Goal: Book appointment/travel/reservation

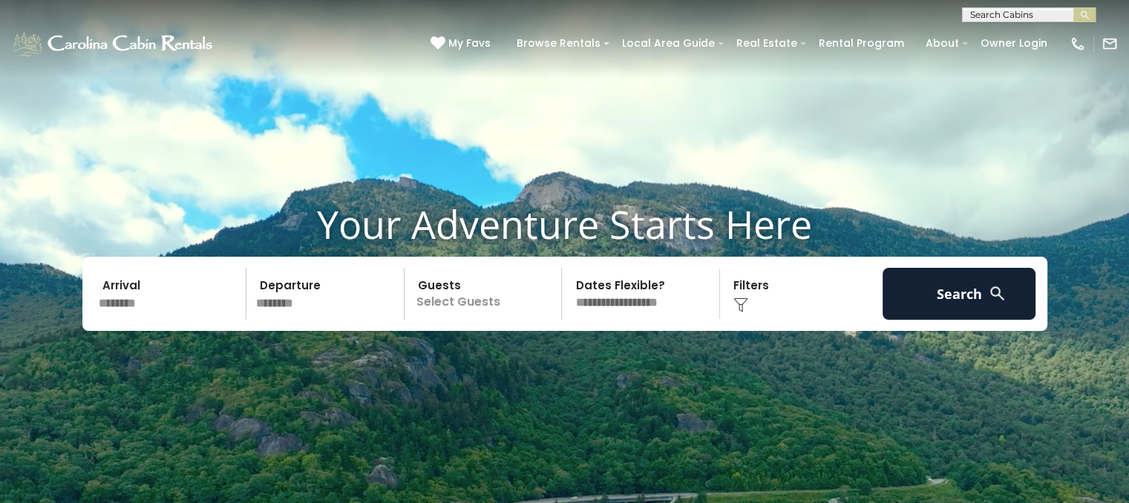
click at [483, 309] on p "Select Guests" at bounding box center [485, 294] width 153 height 52
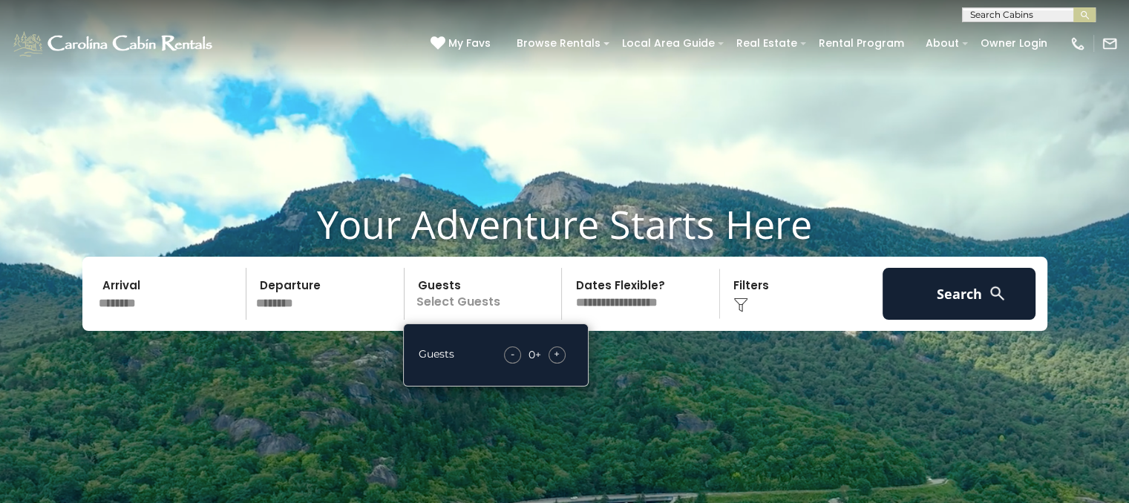
click at [552, 359] on div "+" at bounding box center [557, 355] width 17 height 17
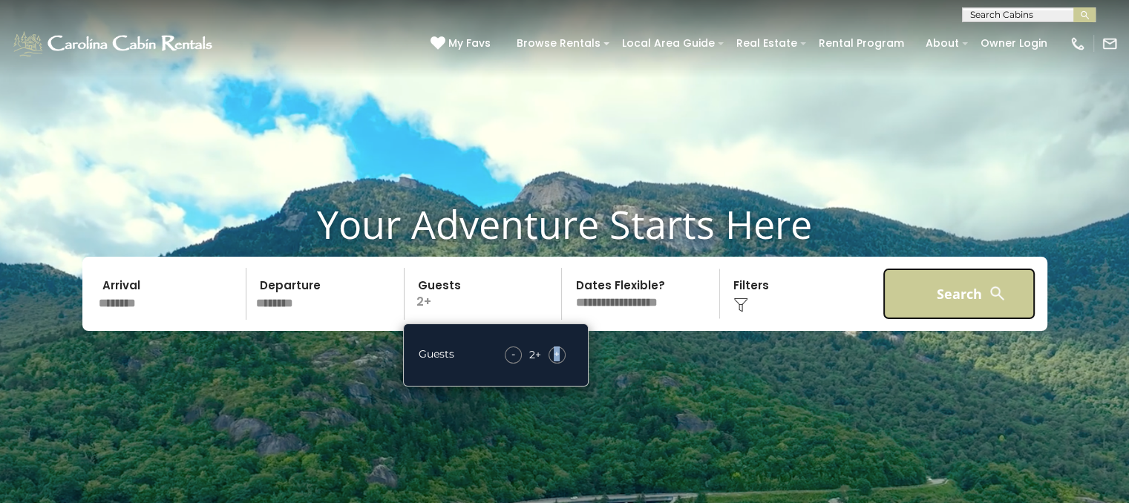
click at [934, 304] on button "Search" at bounding box center [960, 294] width 154 height 52
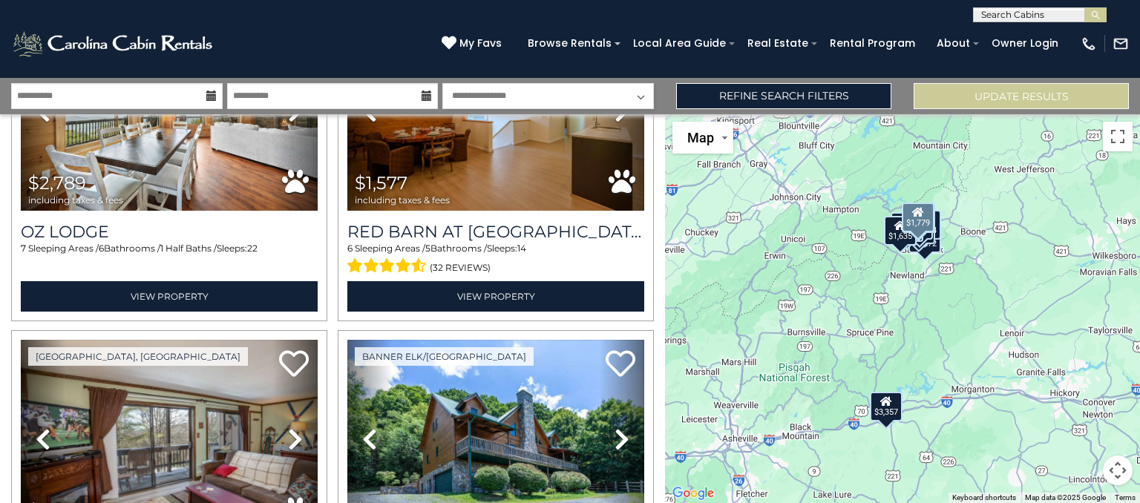
scroll to position [812, 0]
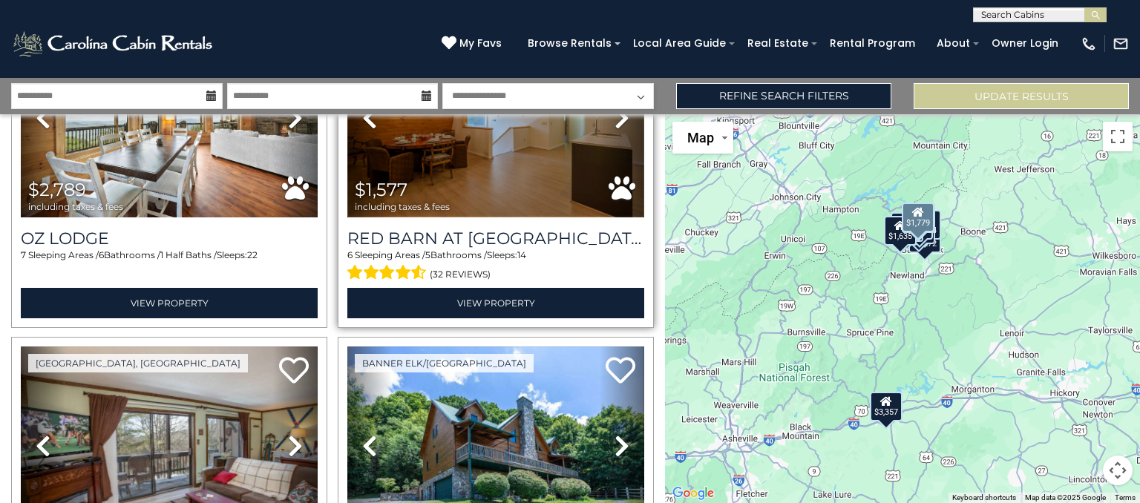
click at [549, 197] on img at bounding box center [495, 118] width 297 height 199
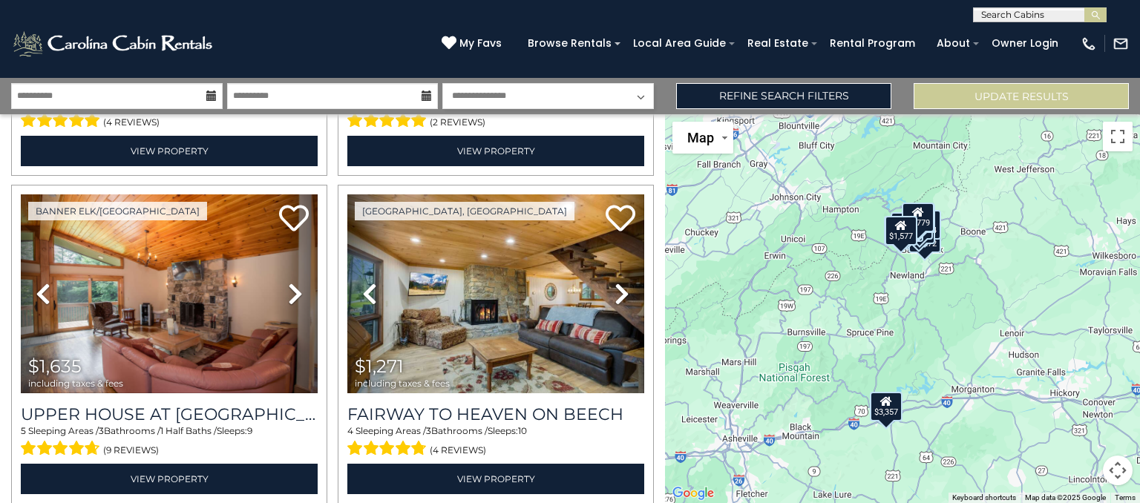
scroll to position [1289, 0]
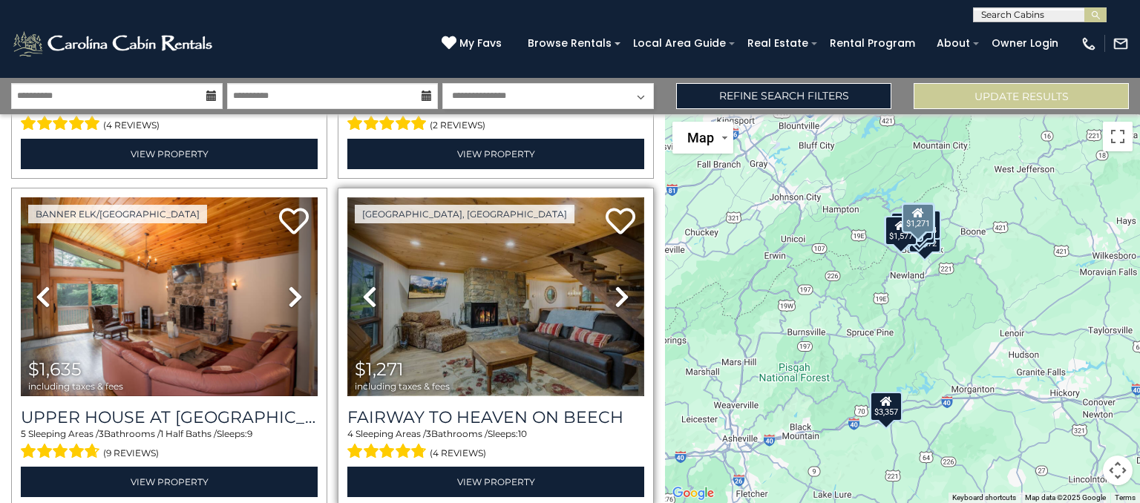
click at [523, 336] on img at bounding box center [495, 297] width 297 height 199
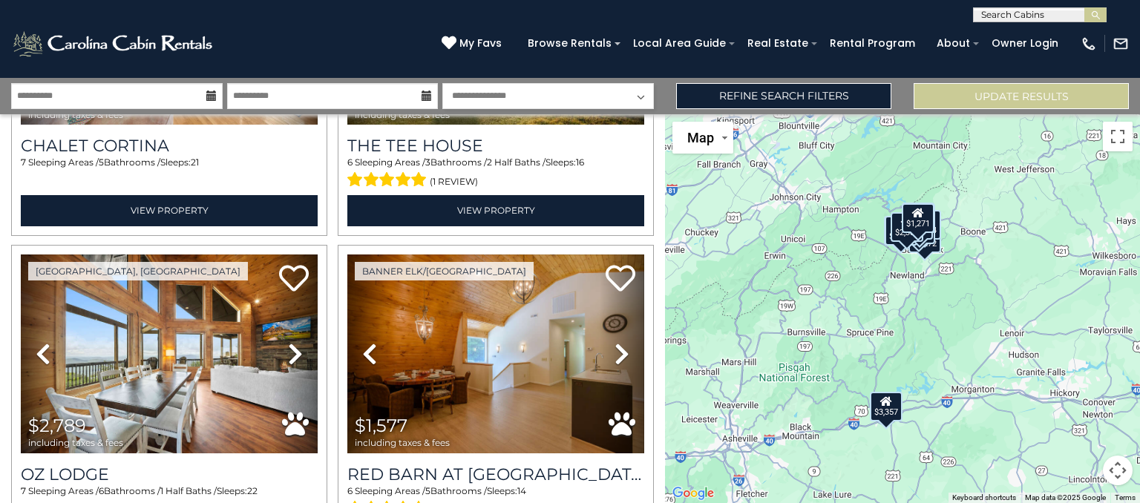
scroll to position [546, 0]
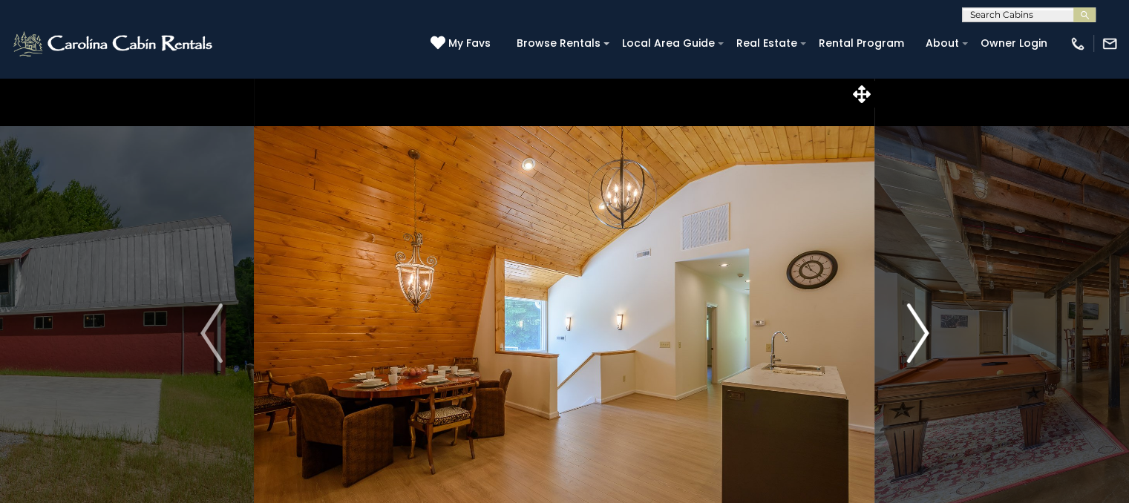
click at [928, 346] on img "Next" at bounding box center [918, 333] width 22 height 59
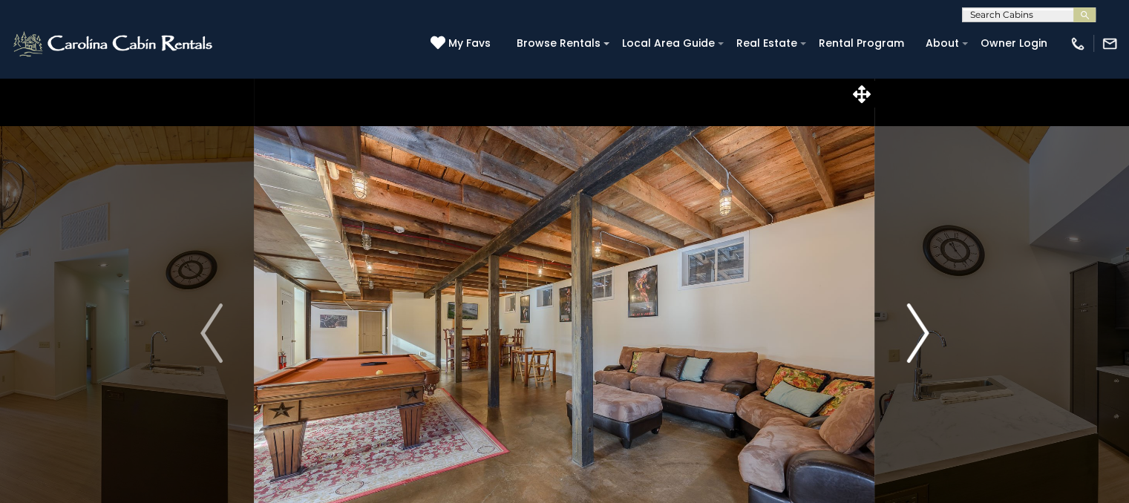
click at [928, 346] on img "Next" at bounding box center [918, 333] width 22 height 59
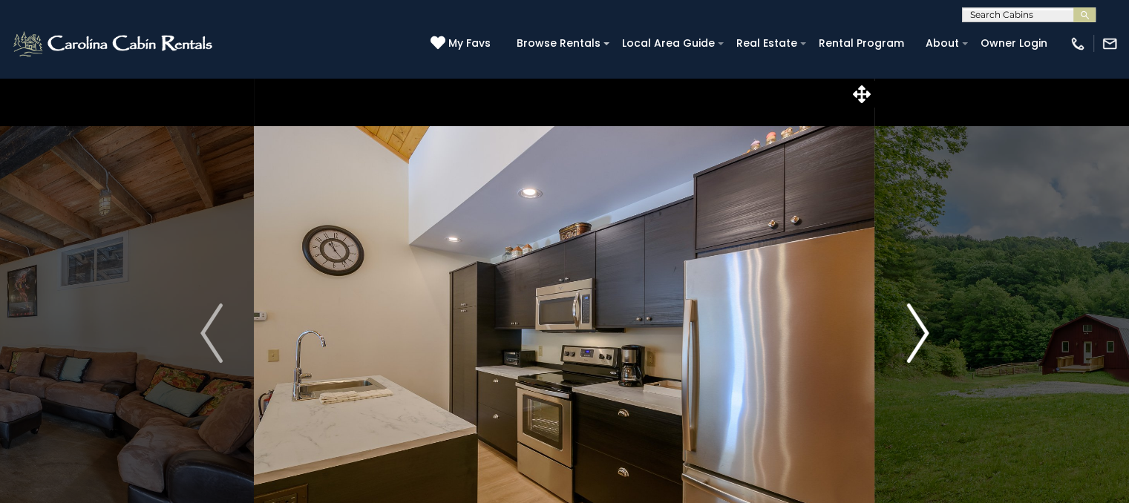
click at [928, 346] on img "Next" at bounding box center [918, 333] width 22 height 59
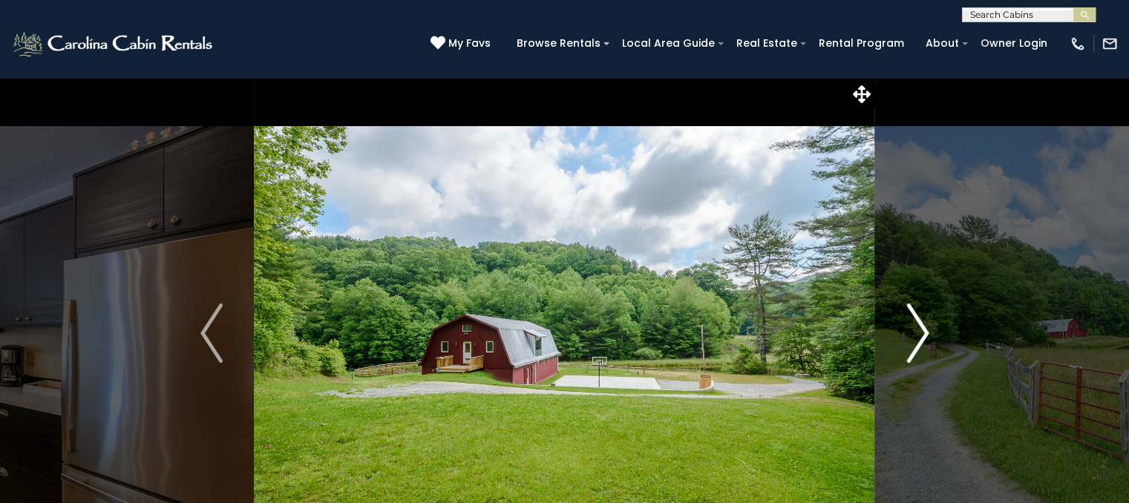
click at [928, 346] on img "Next" at bounding box center [918, 333] width 22 height 59
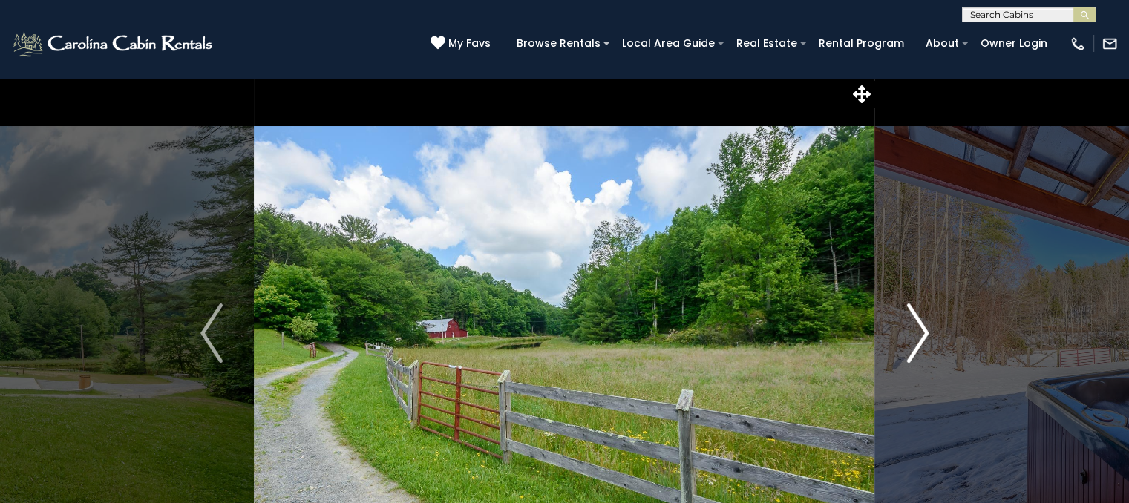
click at [928, 346] on img "Next" at bounding box center [918, 333] width 22 height 59
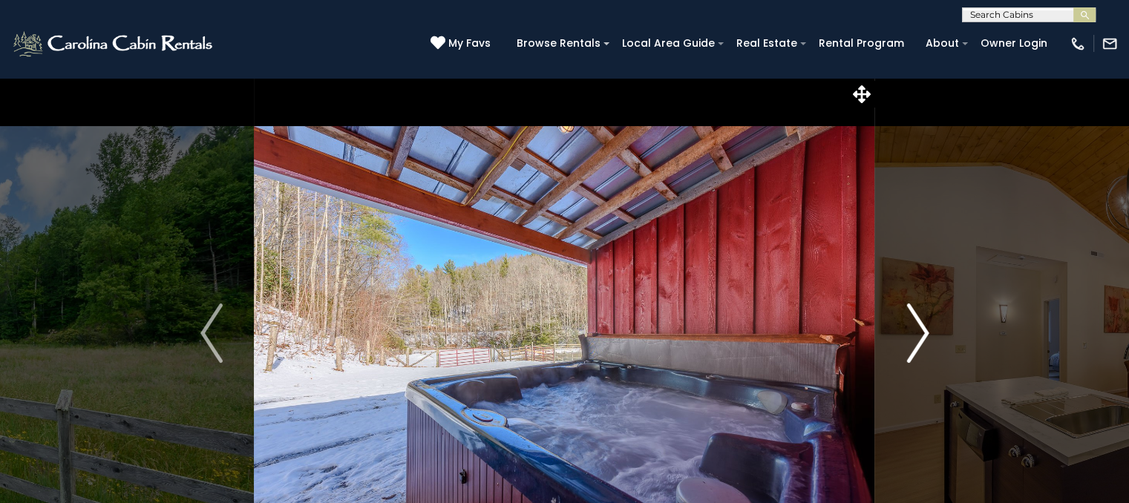
click at [928, 346] on img "Next" at bounding box center [918, 333] width 22 height 59
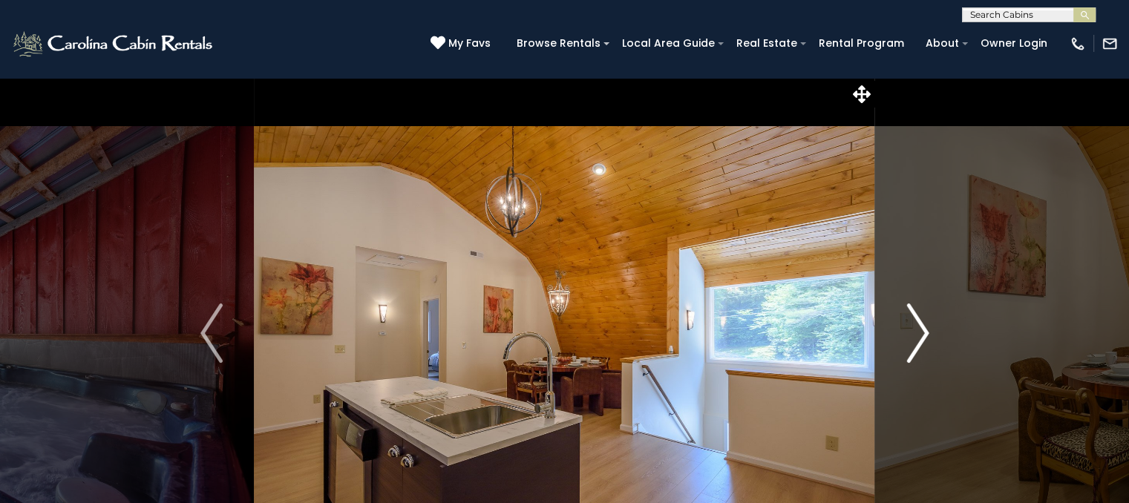
click at [928, 346] on img "Next" at bounding box center [918, 333] width 22 height 59
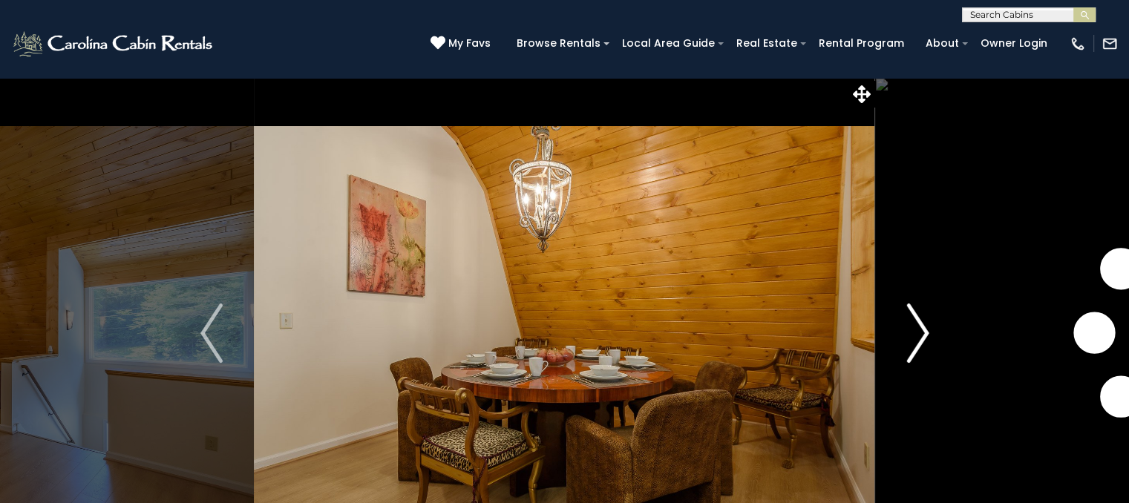
click at [928, 346] on img "Next" at bounding box center [918, 333] width 22 height 59
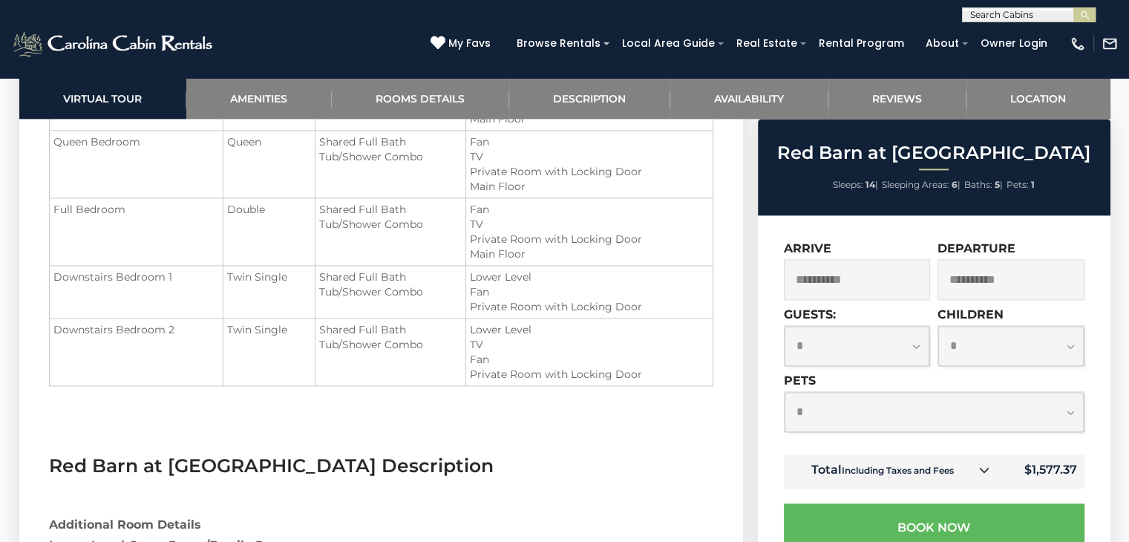
scroll to position [1939, 0]
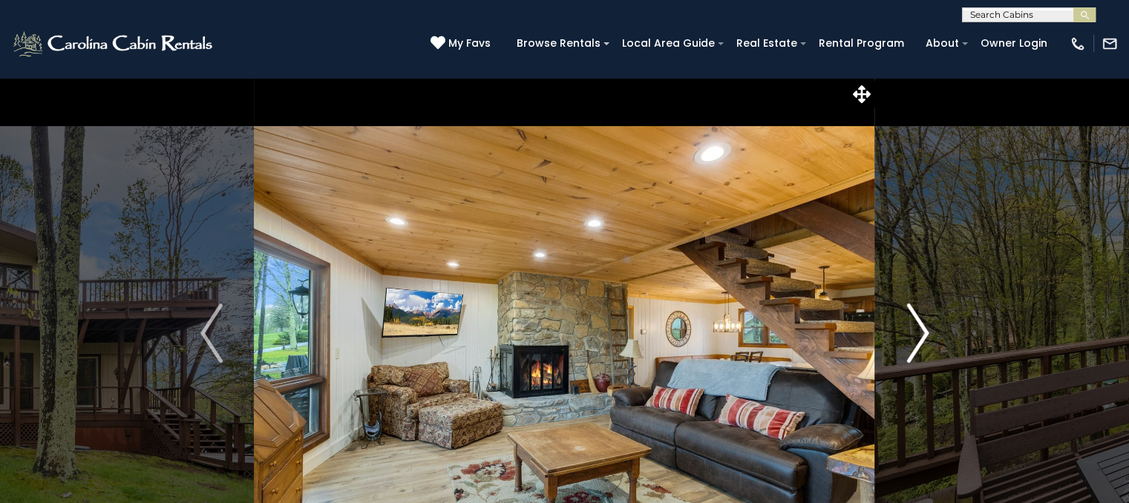
click at [912, 342] on img "Next" at bounding box center [918, 333] width 22 height 59
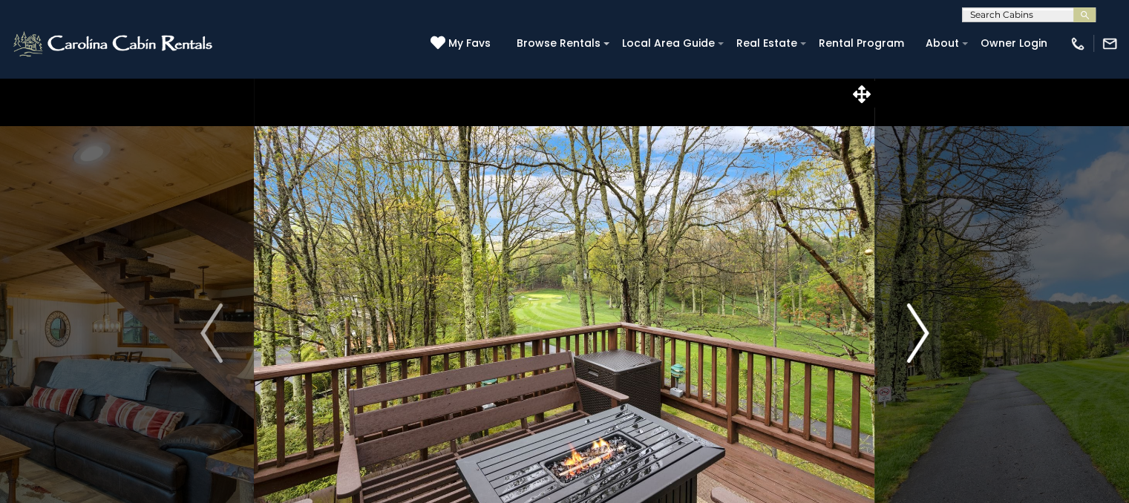
click at [912, 342] on img "Next" at bounding box center [918, 333] width 22 height 59
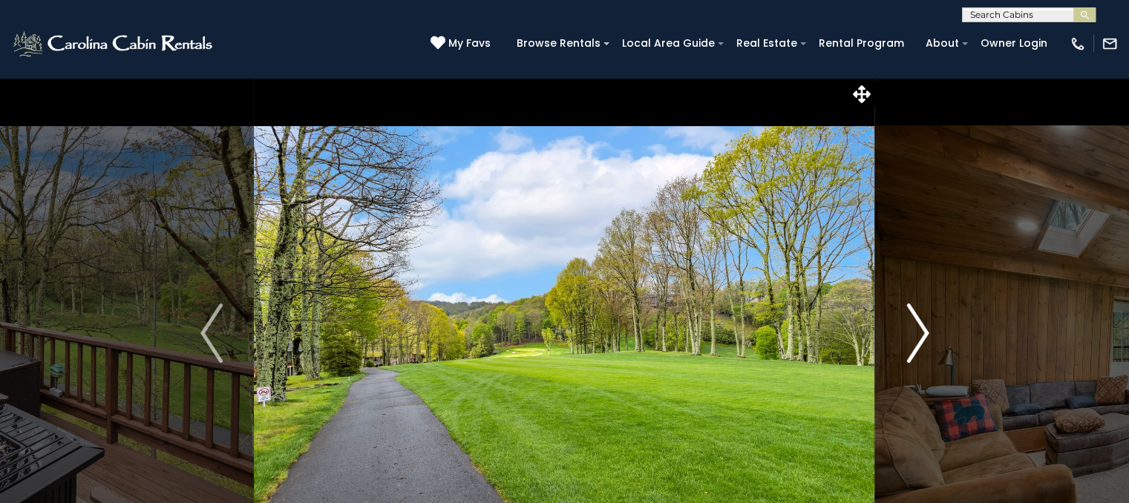
click at [912, 342] on img "Next" at bounding box center [918, 333] width 22 height 59
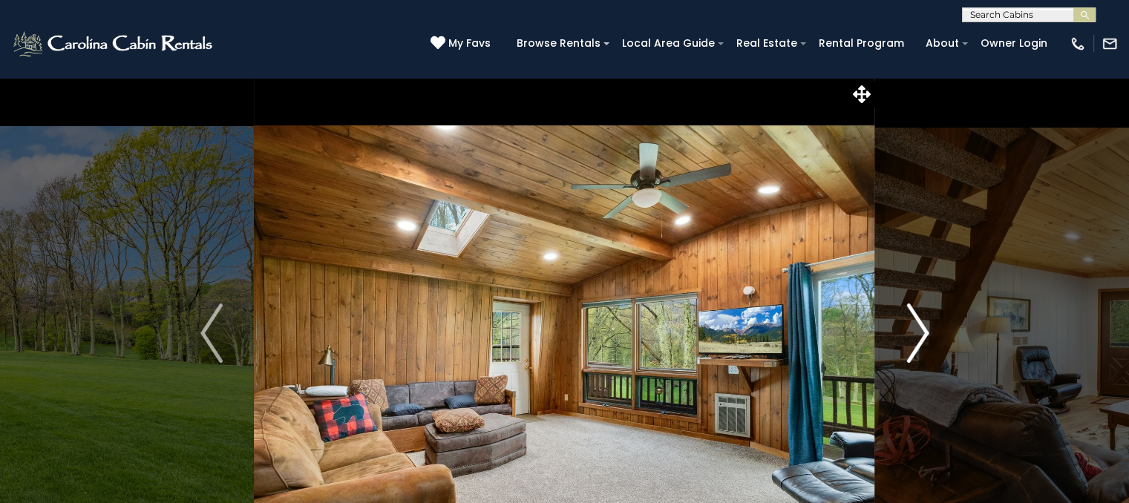
click at [912, 342] on img "Next" at bounding box center [918, 333] width 22 height 59
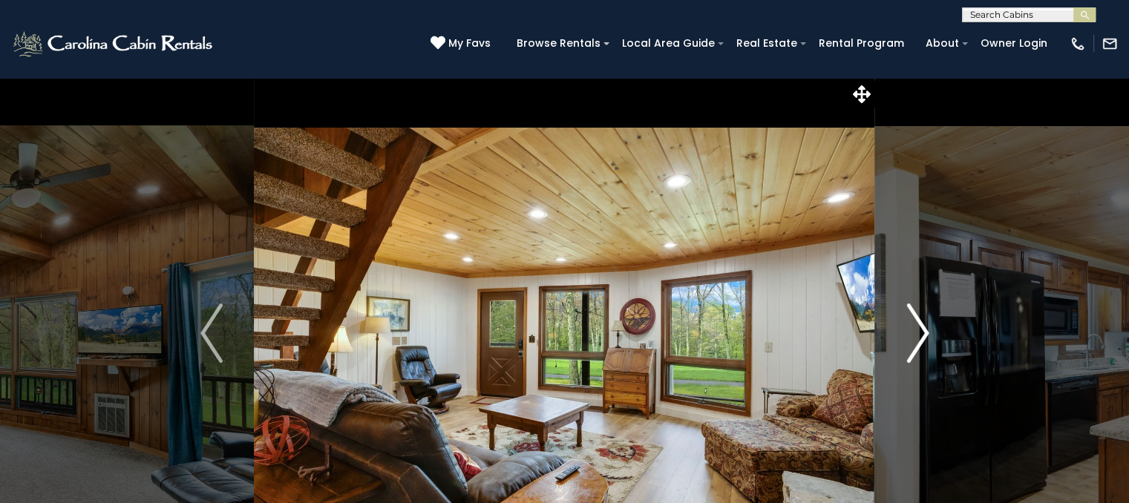
click at [912, 342] on img "Next" at bounding box center [918, 333] width 22 height 59
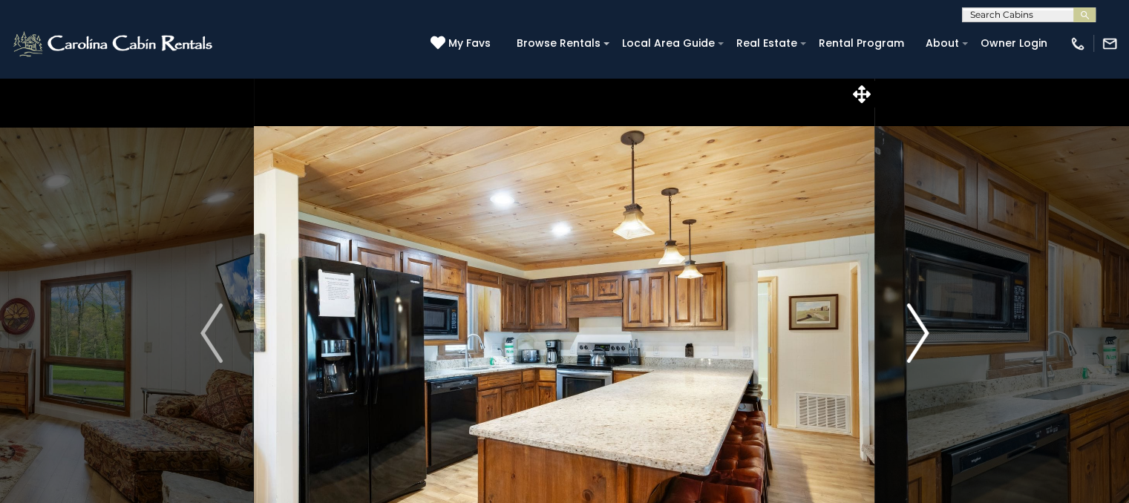
click at [912, 342] on img "Next" at bounding box center [918, 333] width 22 height 59
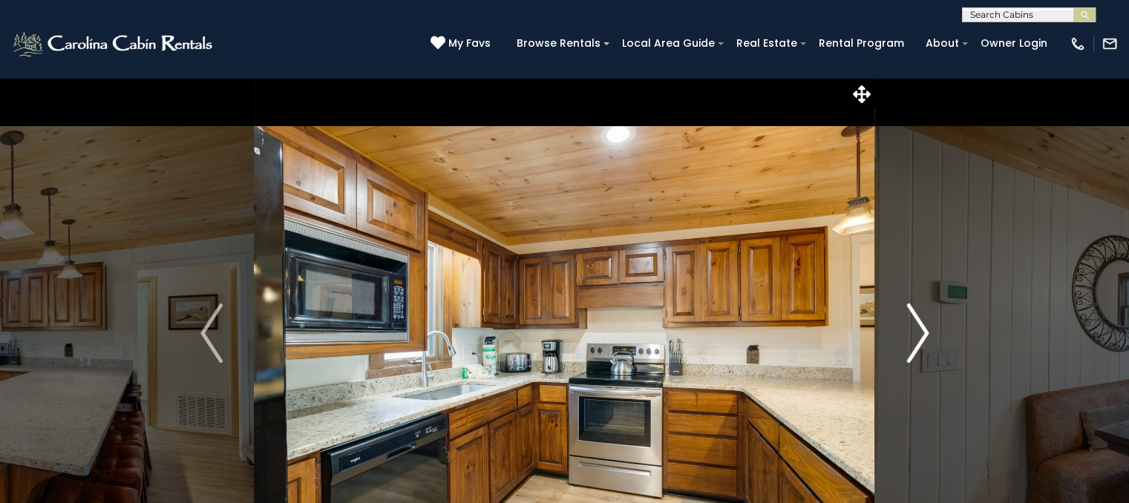
click at [912, 342] on img "Next" at bounding box center [918, 333] width 22 height 59
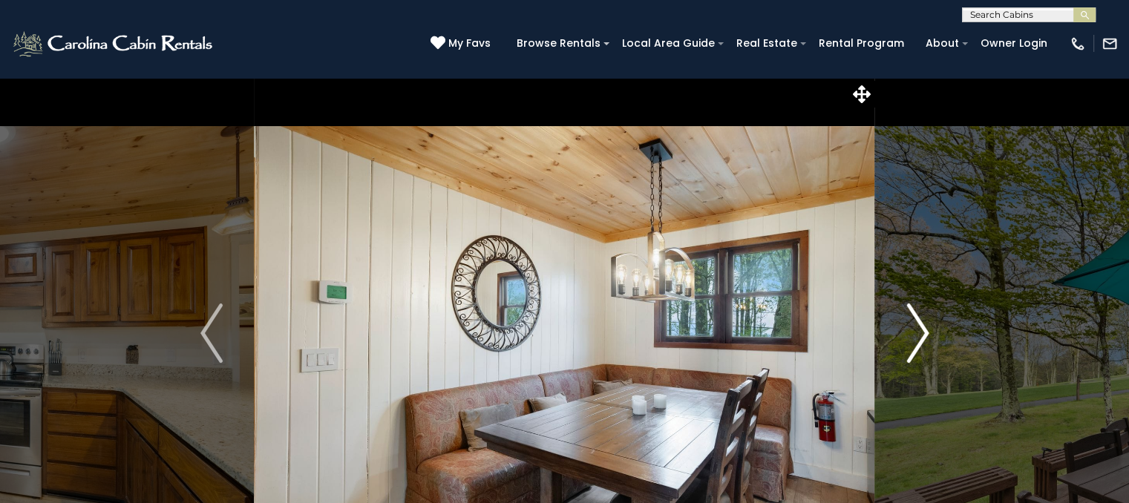
click at [912, 342] on img "Next" at bounding box center [918, 333] width 22 height 59
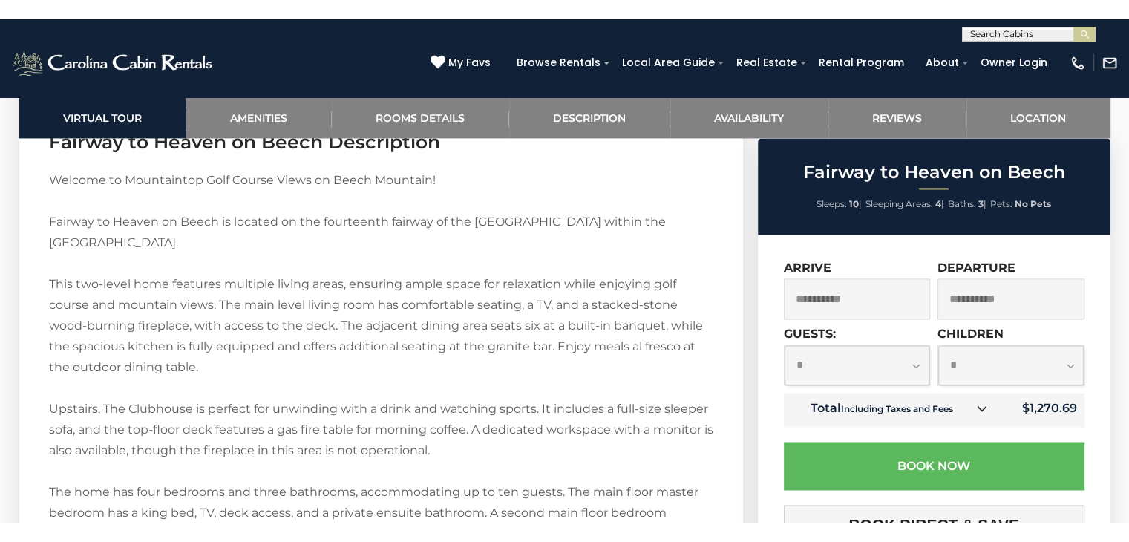
scroll to position [2281, 0]
